Goal: Book appointment/travel/reservation

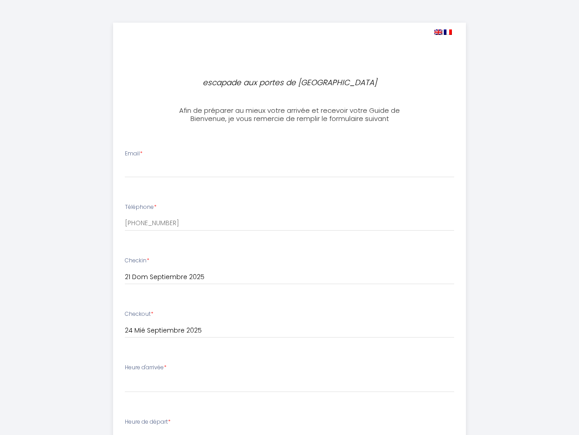
select select
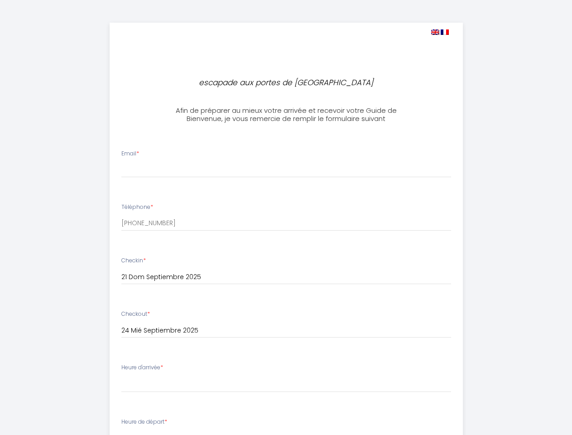
click at [435, 32] on img at bounding box center [435, 31] width 8 height 5
select select
click at [445, 32] on img at bounding box center [444, 31] width 8 height 5
select select
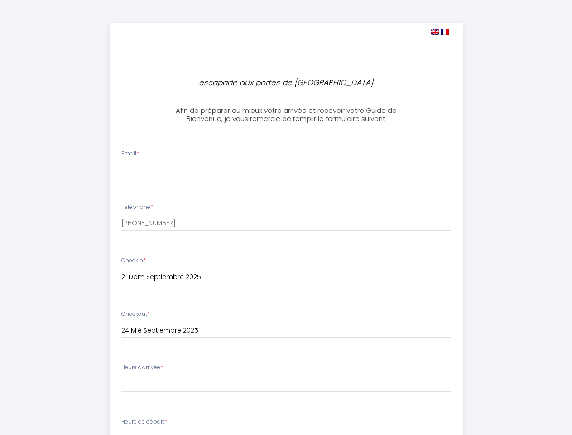
select select
click at [286, 277] on input "21 Dom Septiembre 2025" at bounding box center [286, 277] width 330 height 12
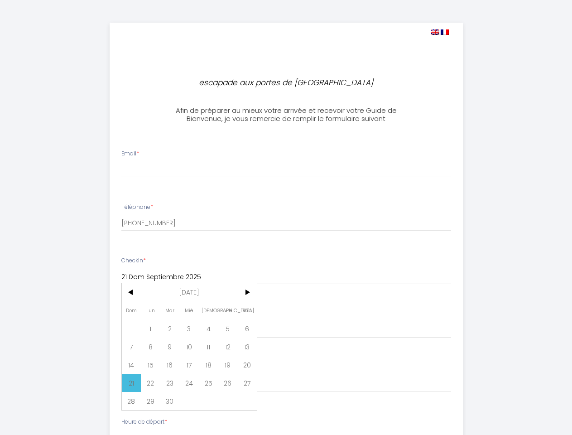
click at [286, 330] on input "24 Mié Septiembre 2025" at bounding box center [286, 331] width 330 height 12
